Goal: Answer question/provide support: Share knowledge or assist other users

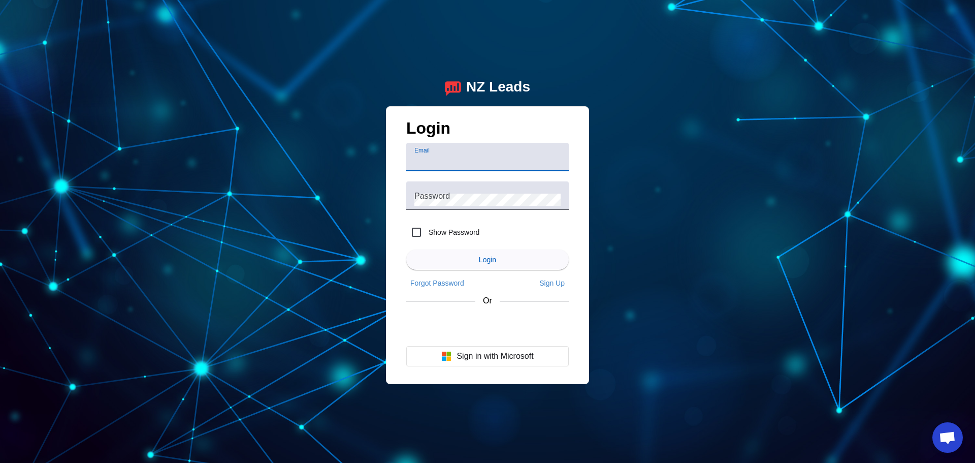
click at [470, 158] on input "Email" at bounding box center [487, 161] width 146 height 12
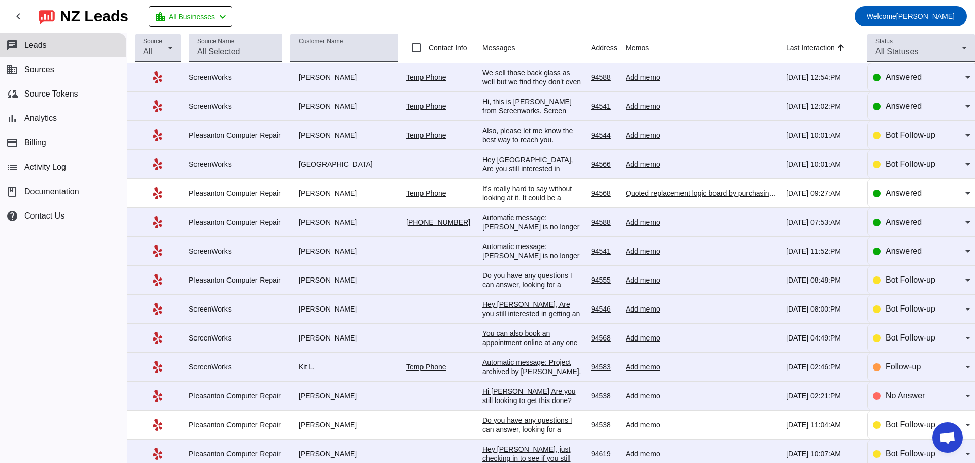
click at [523, 73] on div "We sell those back glass as well but we find they don't even last a month which…" at bounding box center [533, 95] width 101 height 55
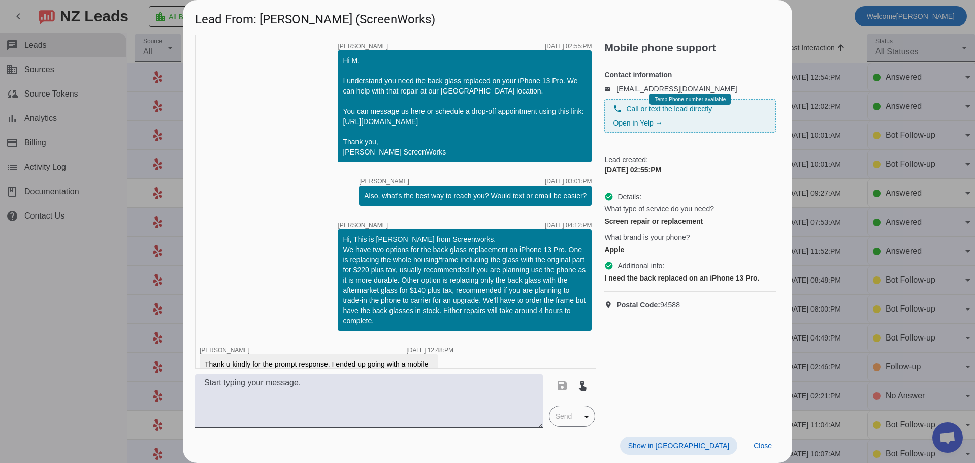
scroll to position [119, 0]
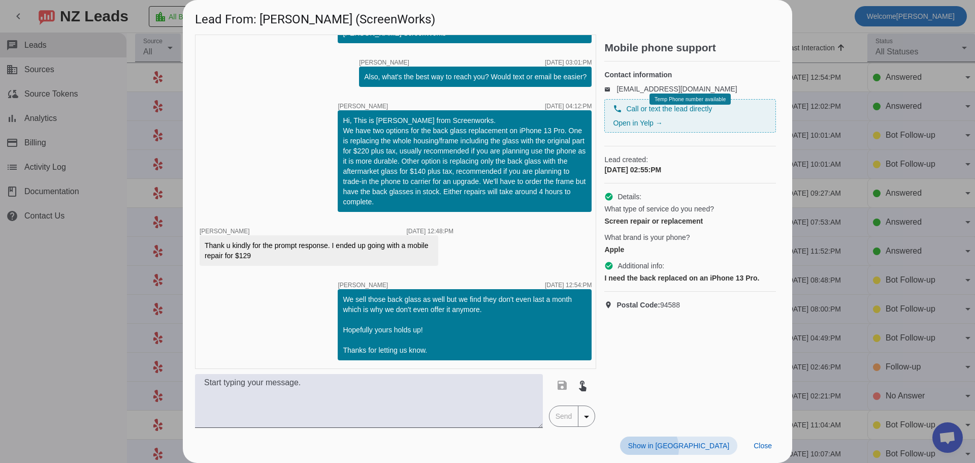
click at [707, 448] on span "Show in [GEOGRAPHIC_DATA]" at bounding box center [678, 445] width 101 height 8
click at [758, 449] on span "Close" at bounding box center [763, 445] width 18 height 8
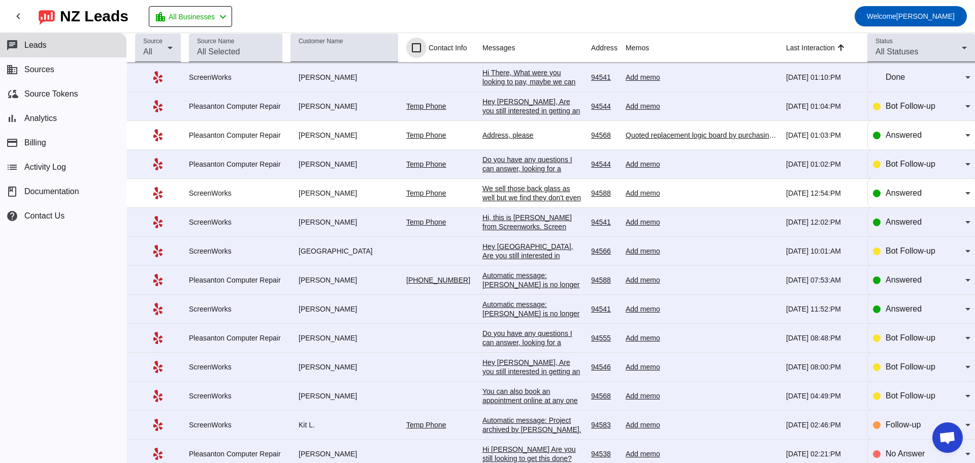
click at [420, 47] on input "Contact Info" at bounding box center [416, 48] width 20 height 20
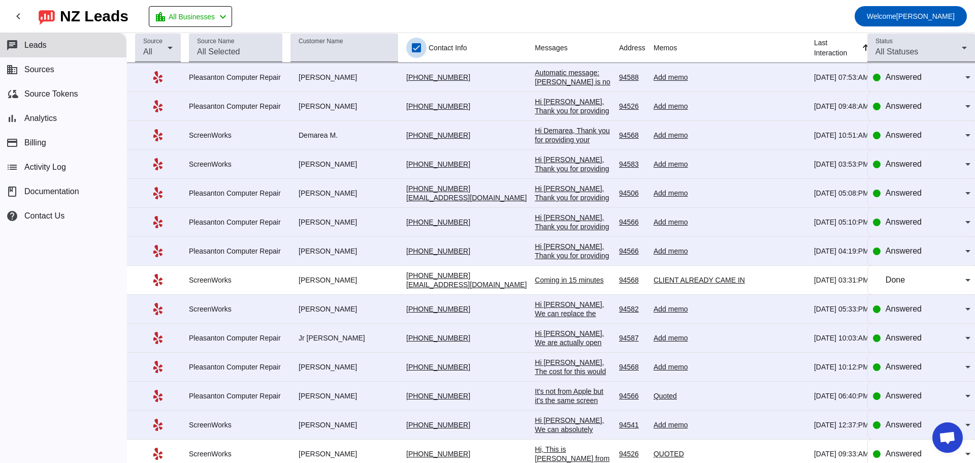
click at [420, 47] on input "Contact Info" at bounding box center [416, 48] width 20 height 20
checkbox input "false"
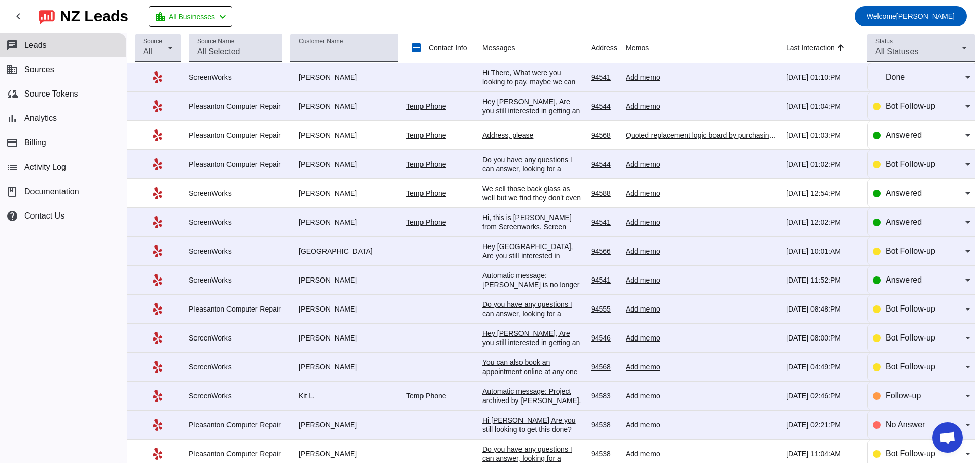
click at [487, 137] on div "Address, please" at bounding box center [533, 135] width 101 height 9
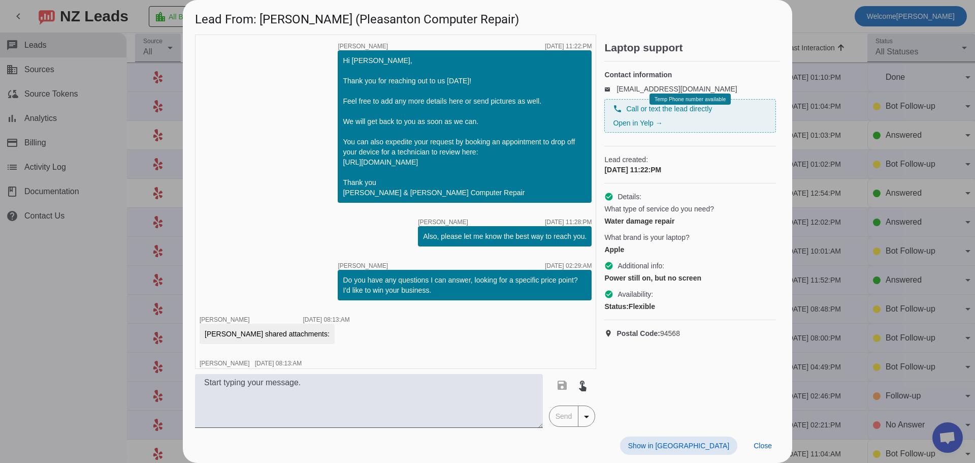
scroll to position [537, 0]
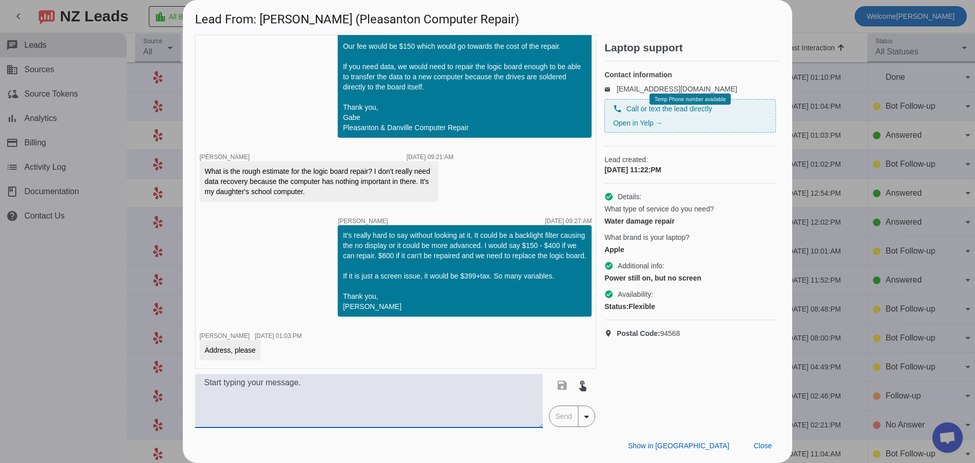
click at [373, 388] on textarea at bounding box center [369, 401] width 348 height 54
type textarea "Pleasanton Location: [STREET_ADDRESS] Danville [STREET_ADDRESS][PERSON_NAME]"
drag, startPoint x: 715, startPoint y: 451, endPoint x: 501, endPoint y: 435, distance: 213.9
click at [501, 435] on div "Show in Yelp Close" at bounding box center [487, 445] width 609 height 35
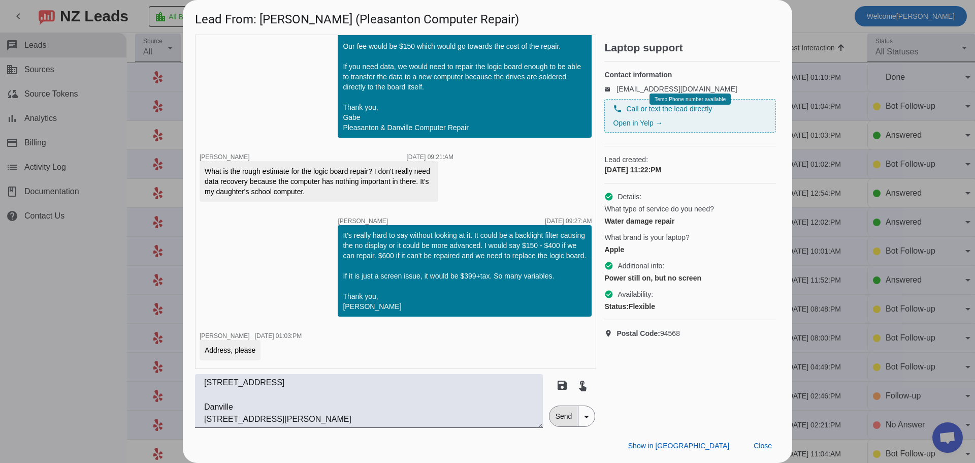
click at [560, 417] on span "Send" at bounding box center [564, 416] width 29 height 20
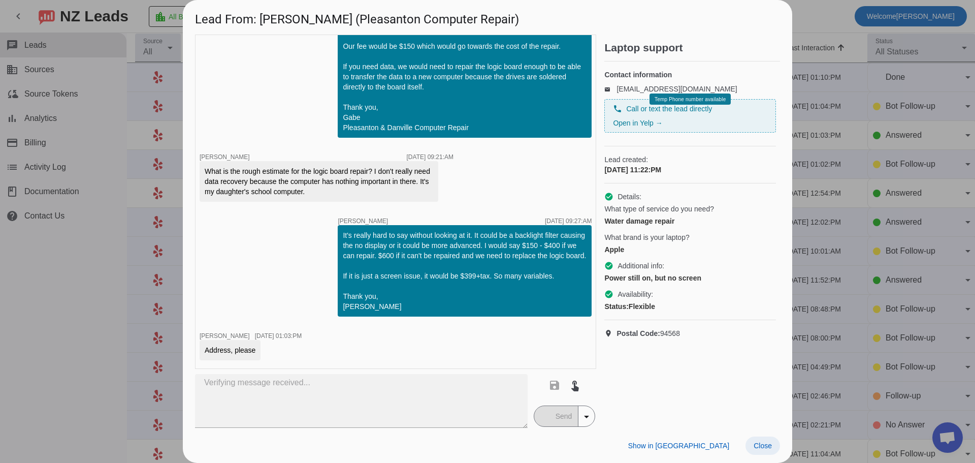
click at [765, 448] on span "Close" at bounding box center [763, 445] width 18 height 8
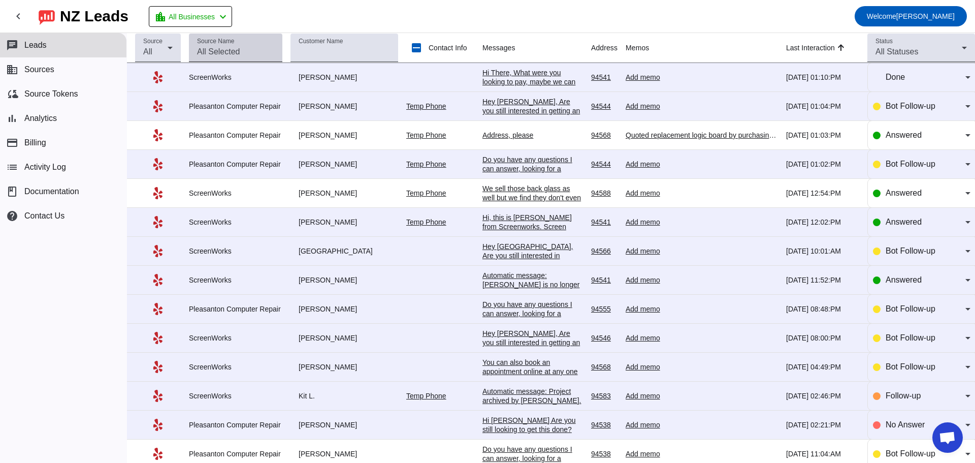
click at [253, 52] on input "Source Name" at bounding box center [235, 52] width 77 height 12
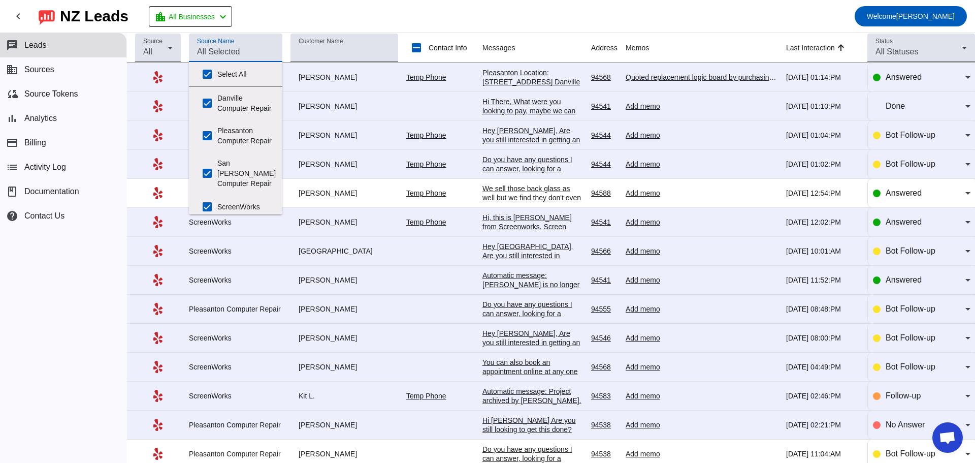
click at [256, 47] on input "Source Name" at bounding box center [235, 52] width 77 height 12
click at [297, 23] on mat-toolbar-row "chevron_left [GEOGRAPHIC_DATA] Leads location_city All Businesses chevron_left …" at bounding box center [487, 16] width 975 height 33
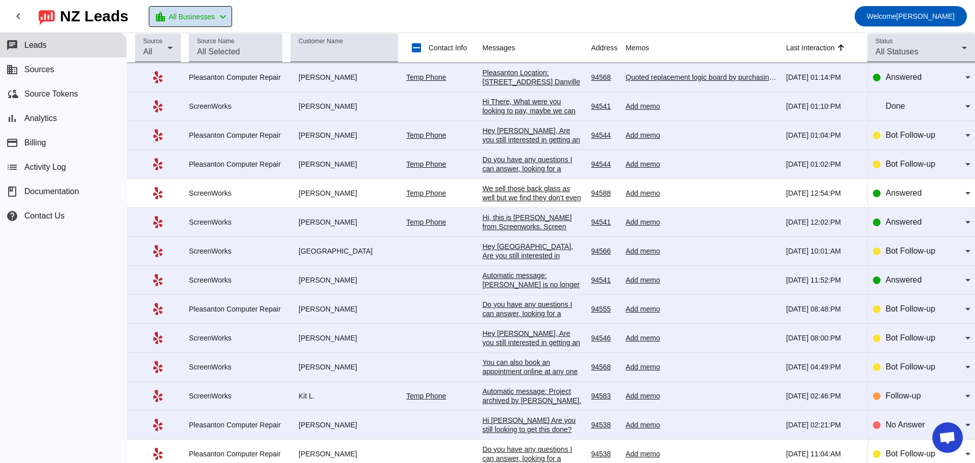
click at [226, 15] on div "location_city All Businesses chevron_left" at bounding box center [191, 17] width 75 height 14
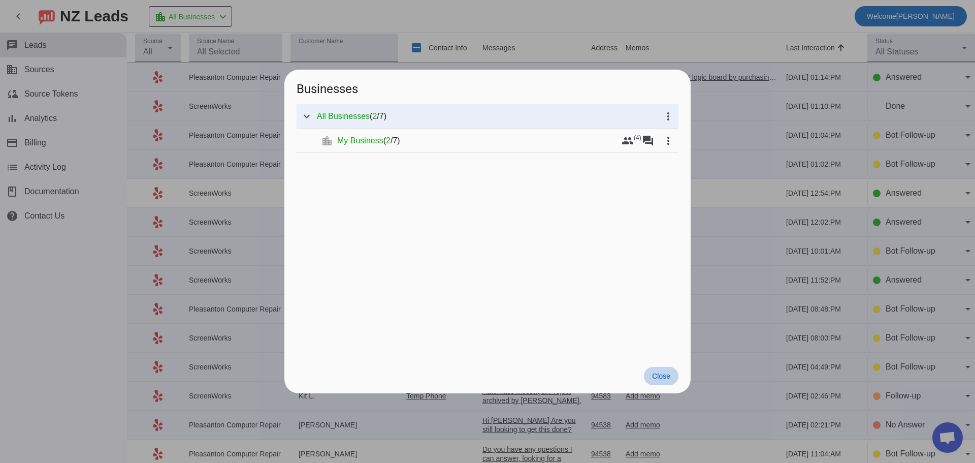
click at [667, 373] on span "Close" at bounding box center [661, 376] width 18 height 8
